Goal: Transaction & Acquisition: Purchase product/service

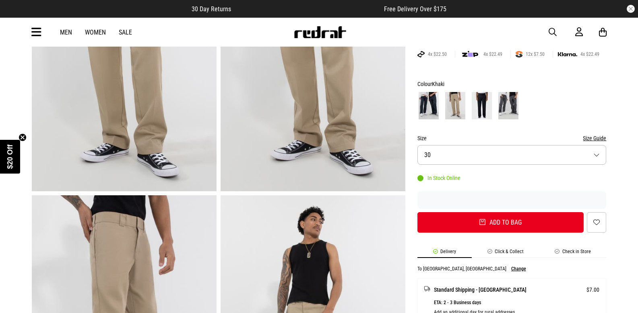
scroll to position [161, 0]
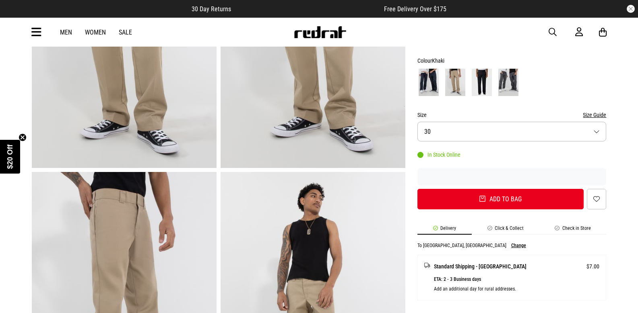
click at [598, 131] on button "Size 30" at bounding box center [511, 132] width 189 height 20
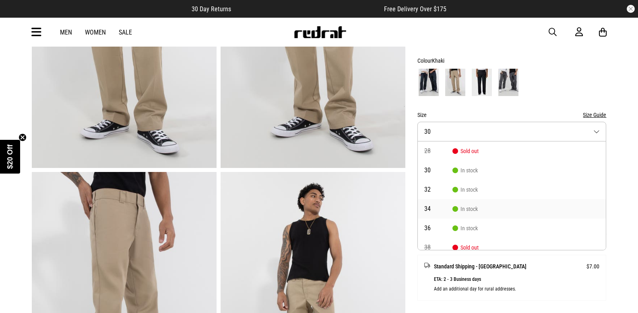
click at [430, 208] on span "34" at bounding box center [438, 209] width 28 height 6
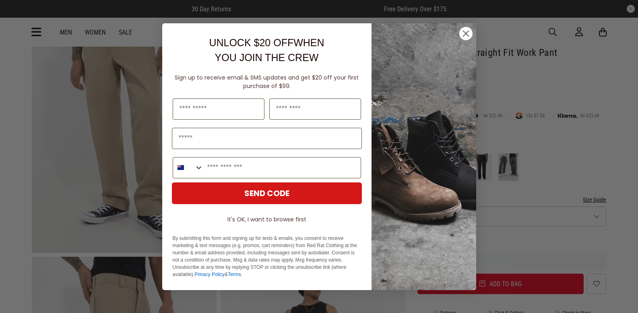
scroll to position [241, 0]
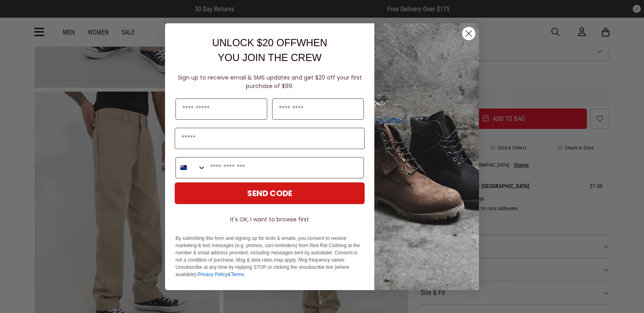
click at [468, 33] on icon "Close dialog" at bounding box center [469, 34] width 6 height 6
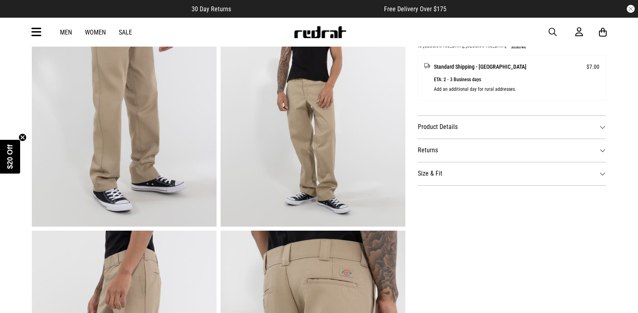
scroll to position [322, 0]
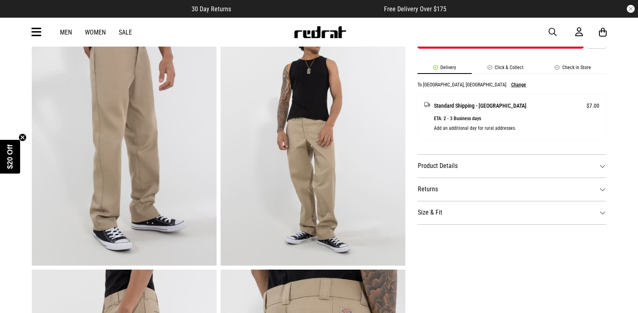
click at [605, 166] on dt "Product Details" at bounding box center [511, 165] width 189 height 23
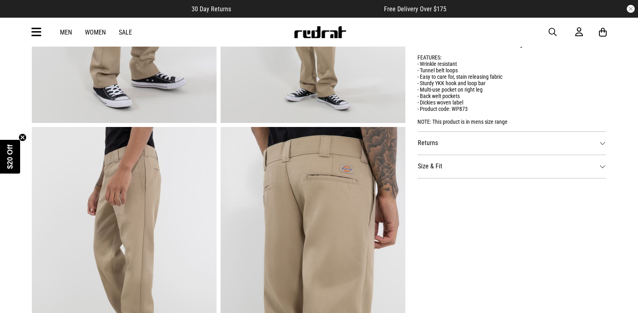
scroll to position [483, 0]
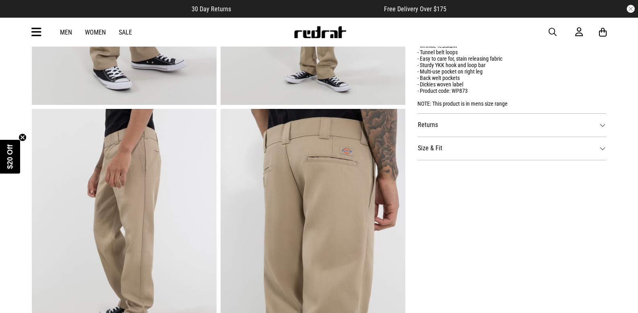
click at [606, 151] on dt "Size & Fit" at bounding box center [511, 148] width 189 height 23
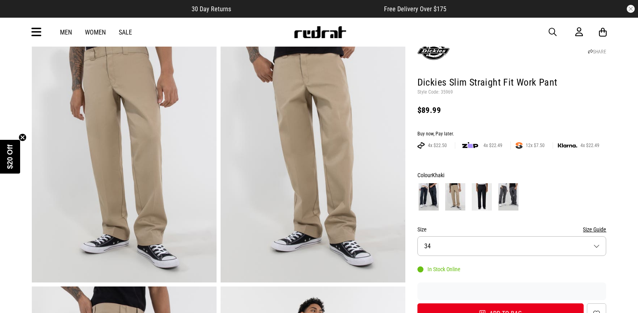
scroll to position [0, 0]
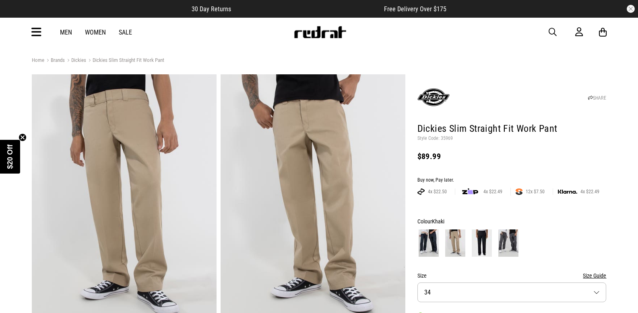
click at [66, 32] on link "Men" at bounding box center [66, 33] width 12 height 8
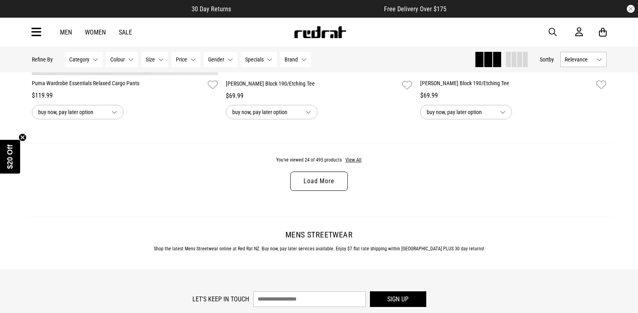
scroll to position [2574, 0]
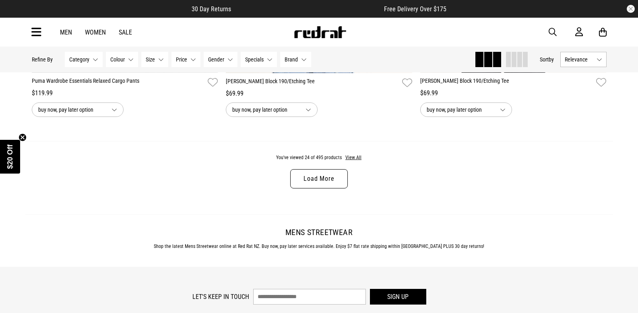
click at [346, 183] on link "Load More" at bounding box center [318, 178] width 57 height 19
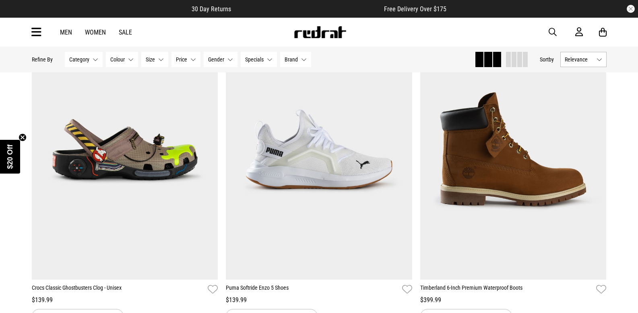
scroll to position [4023, 0]
